Goal: Book appointment/travel/reservation

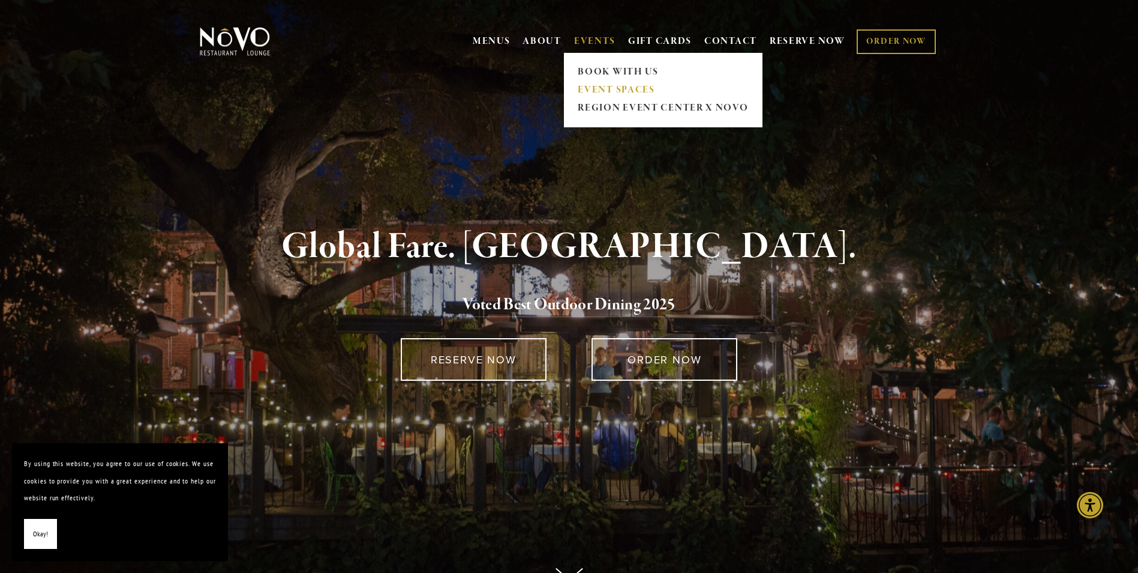
click at [594, 85] on link "EVENT SPACES" at bounding box center [663, 90] width 178 height 18
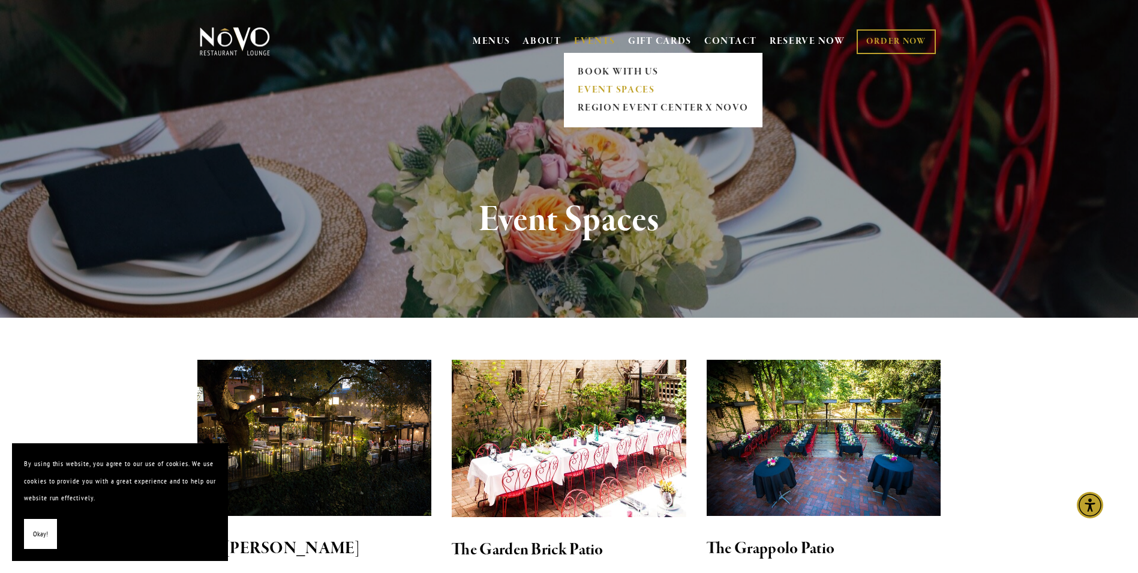
click at [587, 85] on link "EVENT SPACES" at bounding box center [663, 90] width 178 height 18
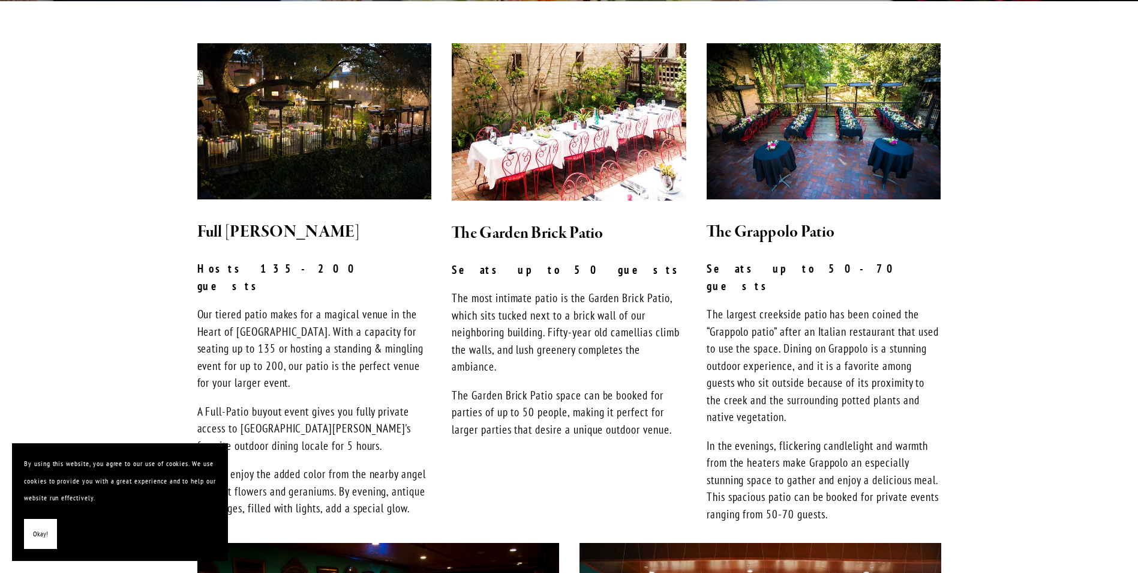
scroll to position [300, 0]
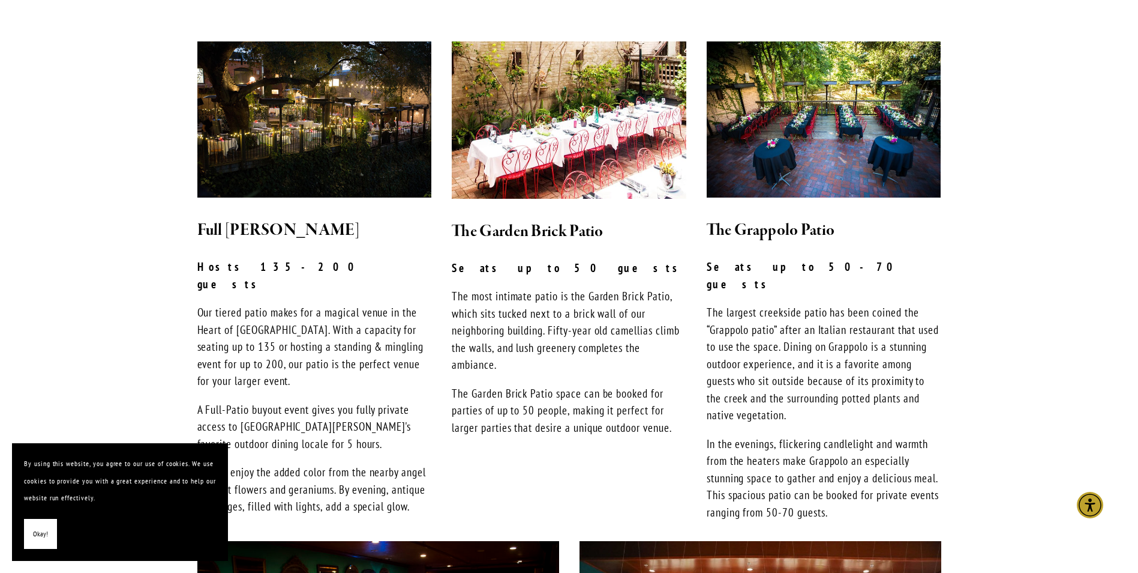
click at [603, 292] on p "The most intimate patio is the Garden Brick Patio, which sits tucked next to a …" at bounding box center [569, 330] width 235 height 86
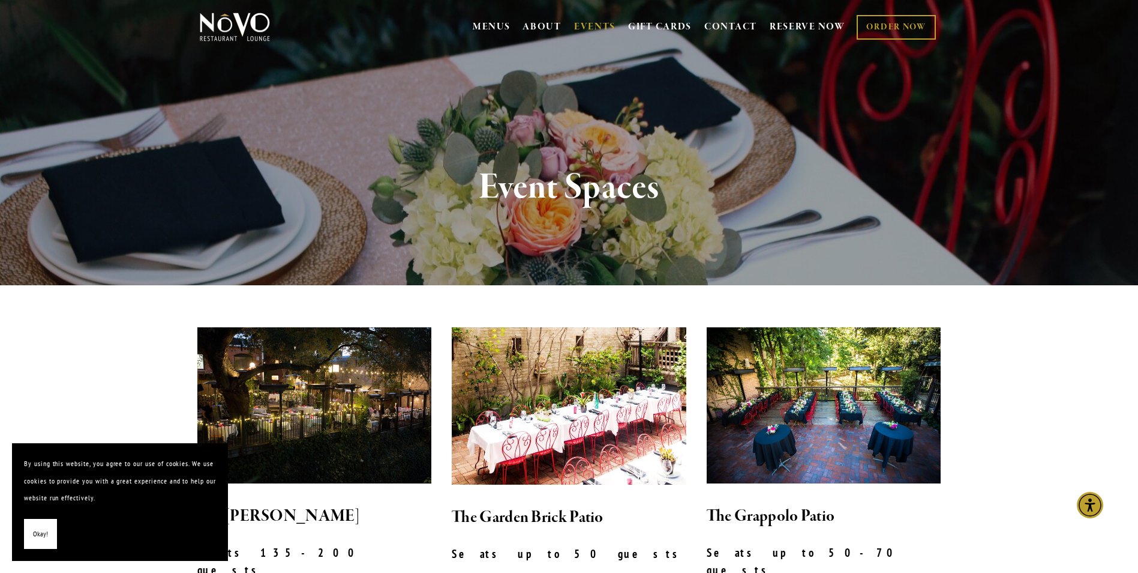
scroll to position [0, 0]
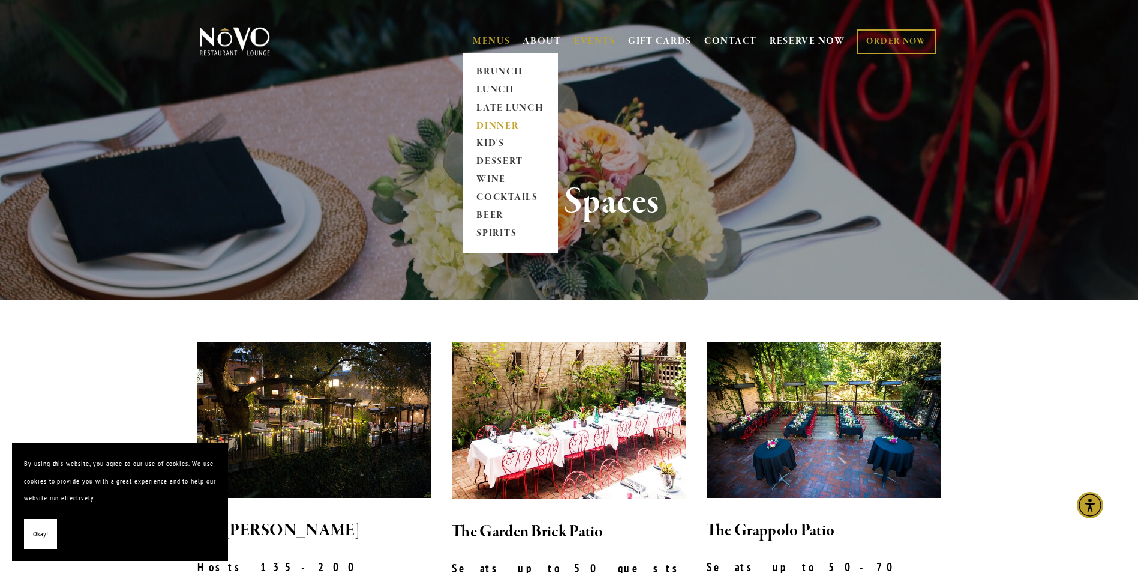
click at [481, 125] on link "DINNER" at bounding box center [510, 126] width 75 height 18
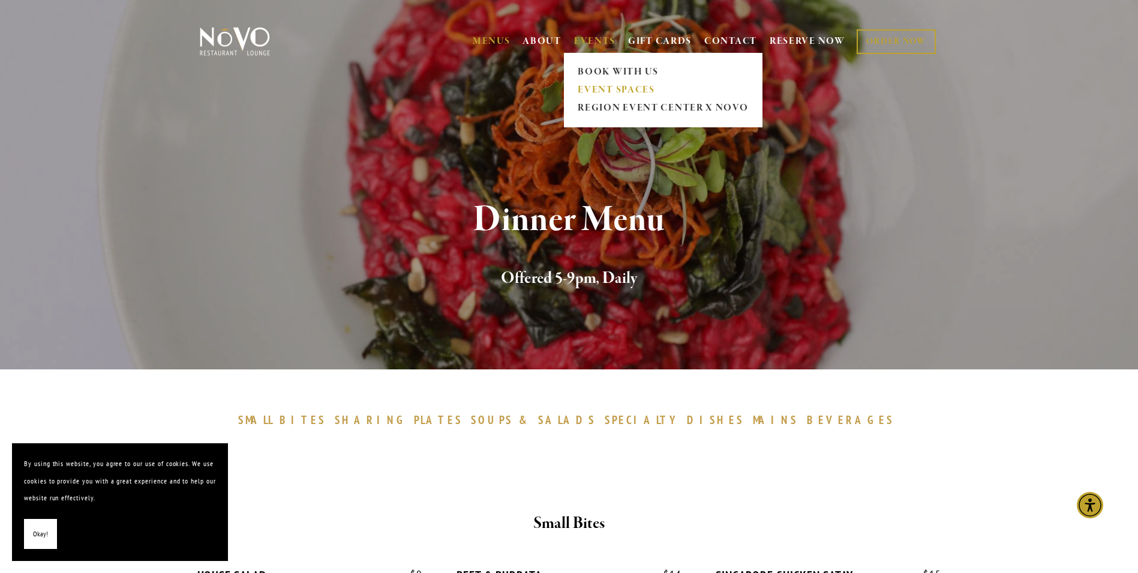
click at [592, 87] on link "EVENT SPACES" at bounding box center [663, 90] width 178 height 18
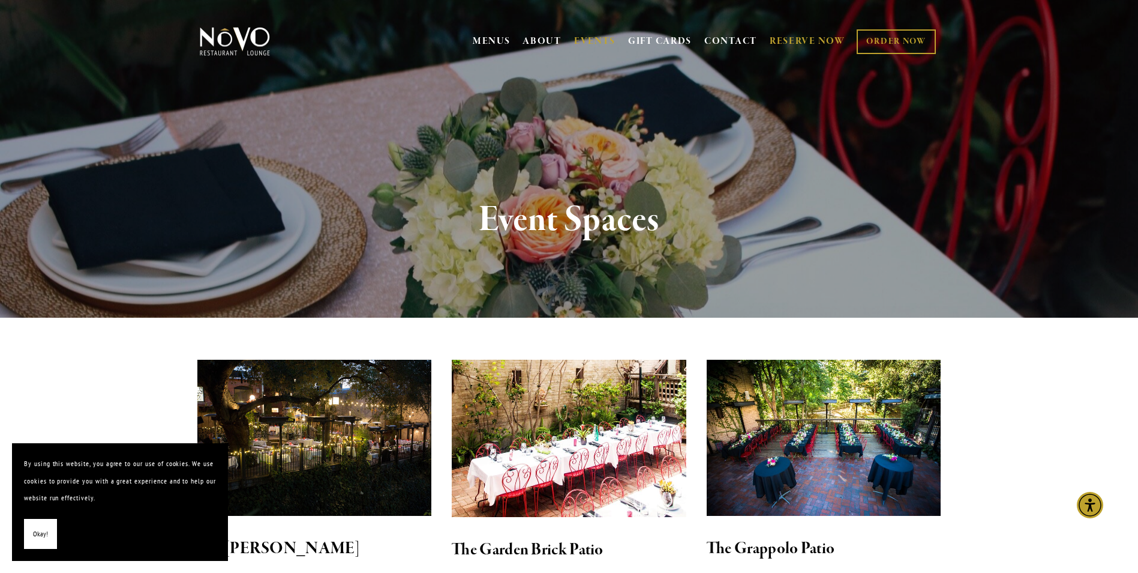
click at [801, 41] on link "RESERVE NOW" at bounding box center [808, 41] width 76 height 23
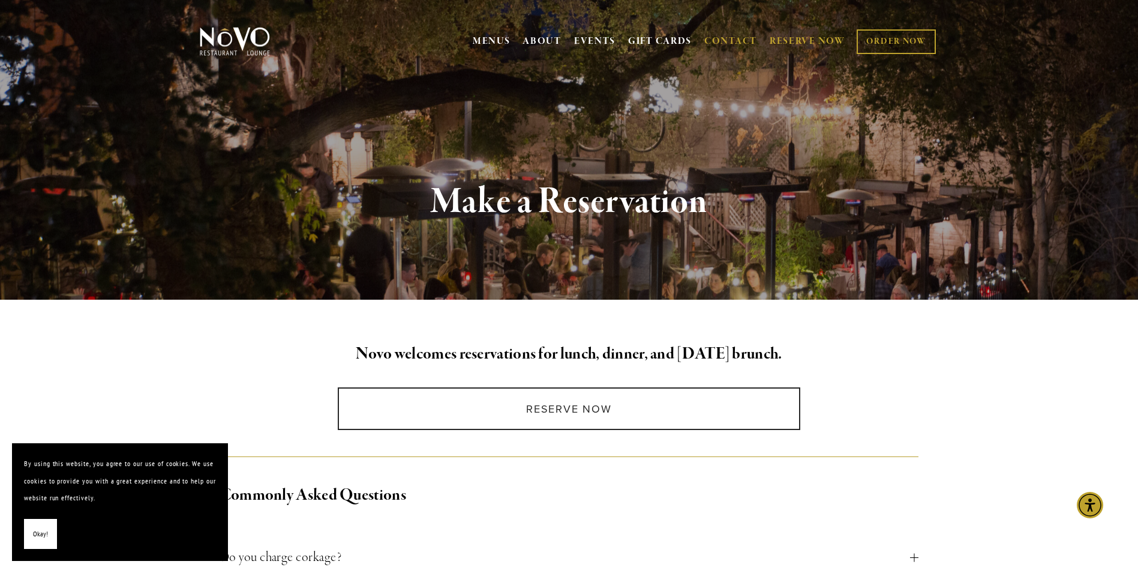
click at [730, 35] on link "CONTACT" at bounding box center [731, 41] width 53 height 23
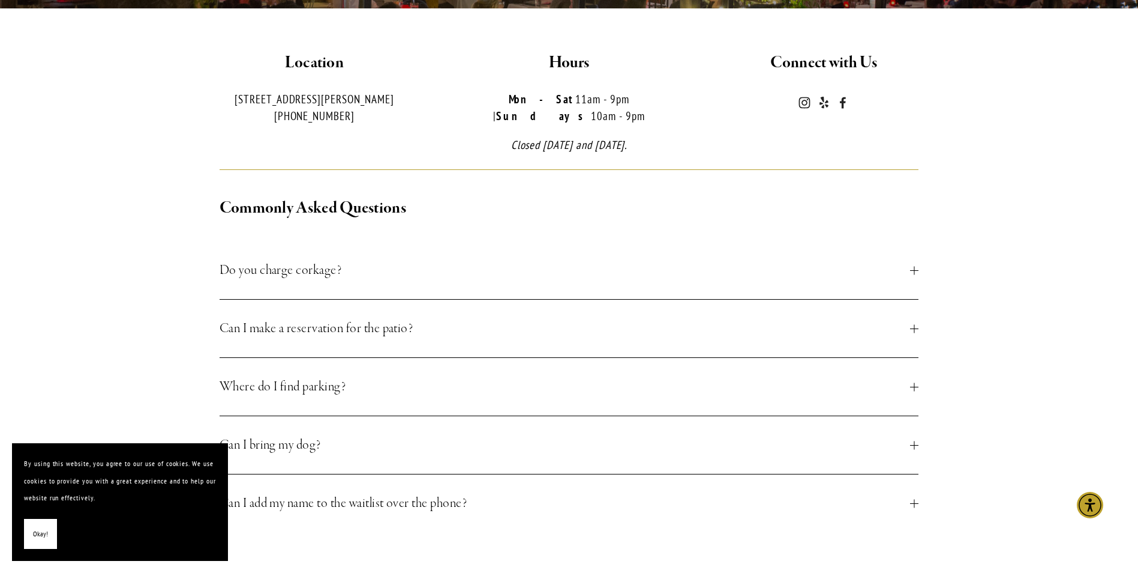
scroll to position [300, 0]
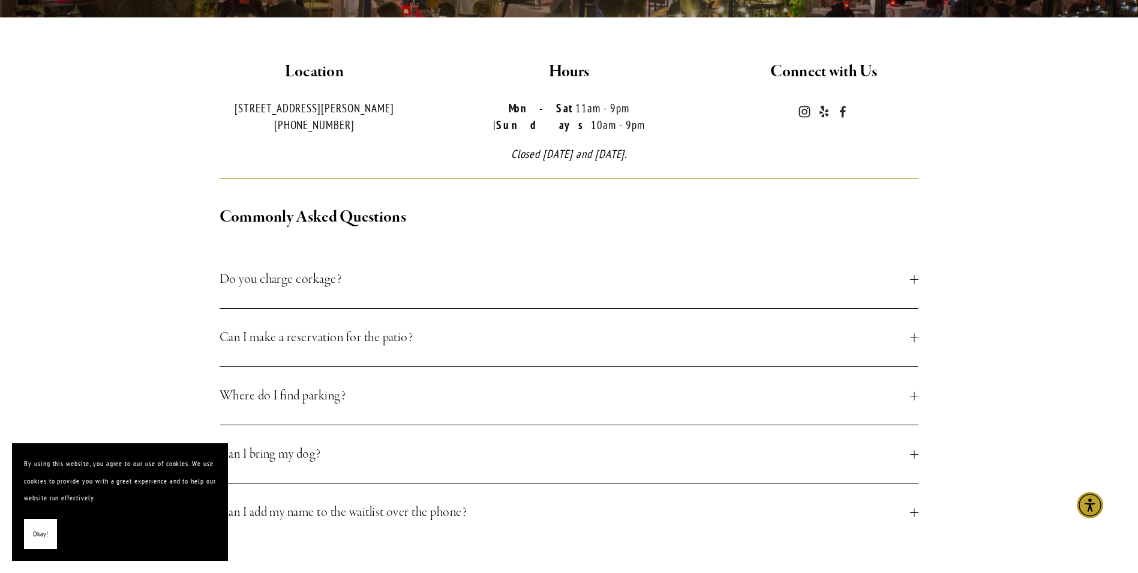
click at [916, 333] on div at bounding box center [914, 337] width 8 height 8
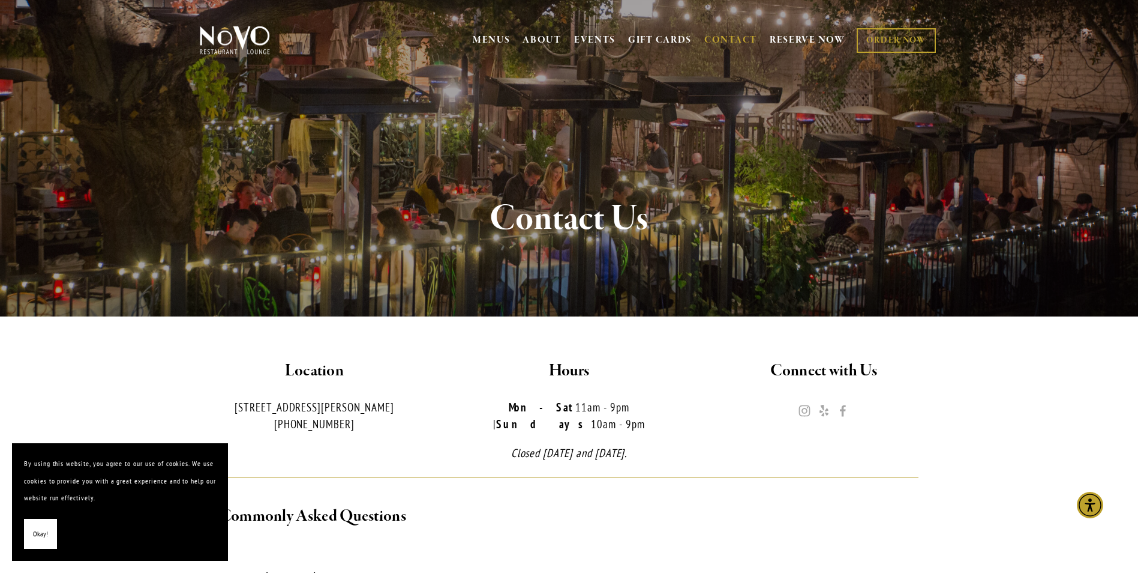
scroll to position [0, 0]
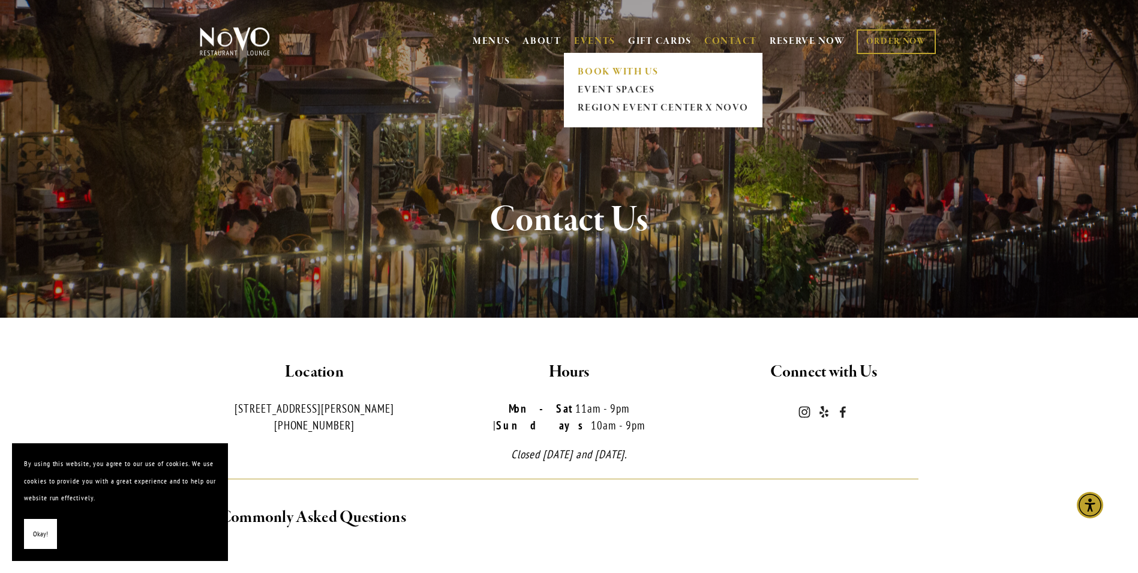
click at [585, 72] on link "BOOK WITH US" at bounding box center [663, 72] width 178 height 18
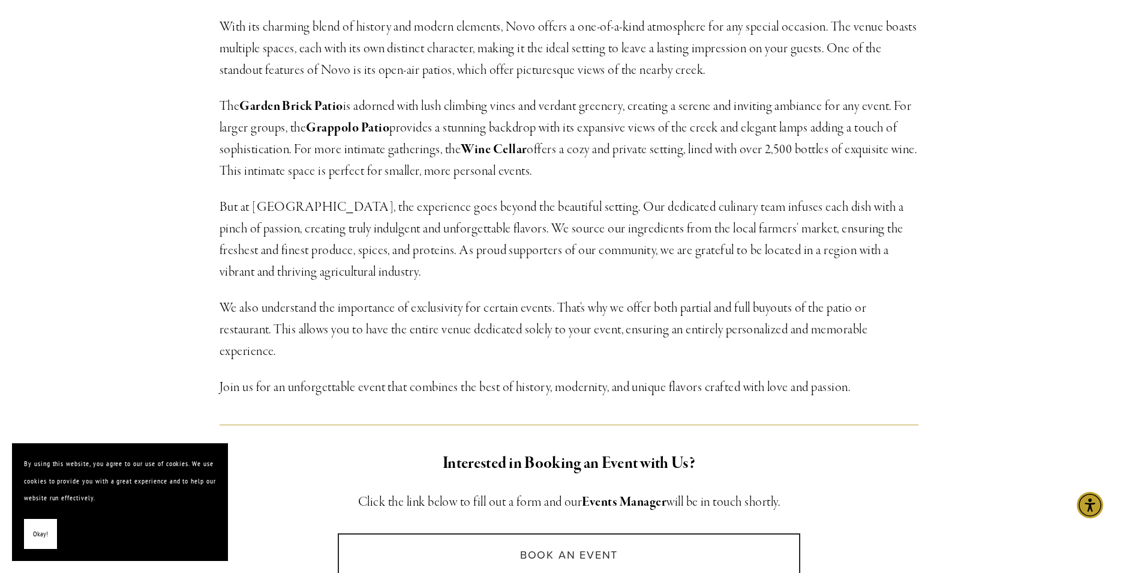
scroll to position [480, 0]
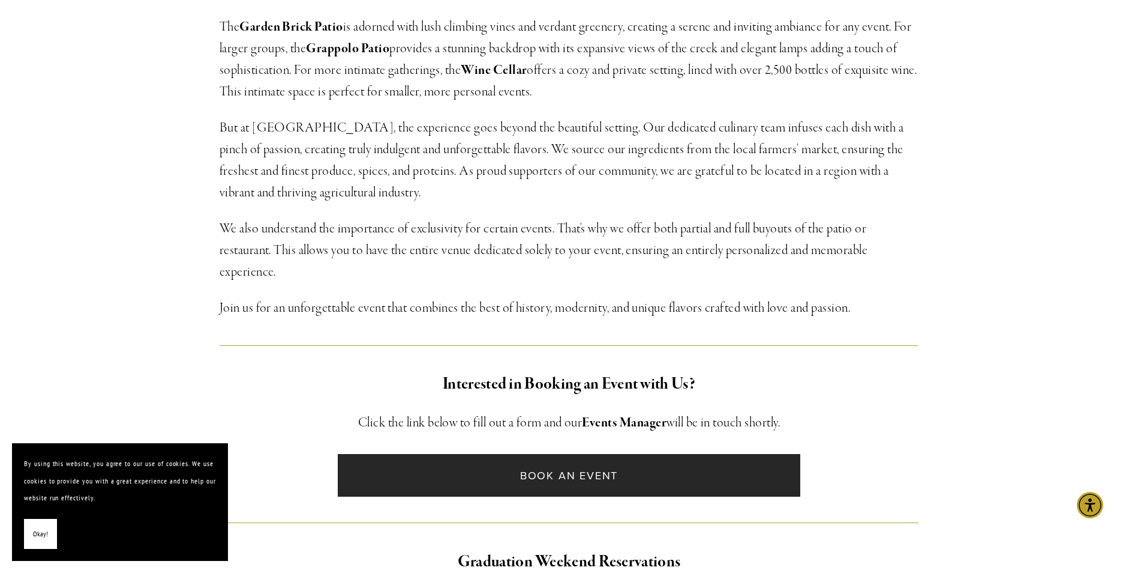
click at [600, 473] on link "Book an Event" at bounding box center [569, 475] width 463 height 43
